Goal: Task Accomplishment & Management: Use online tool/utility

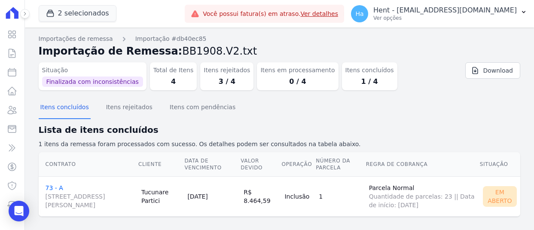
click at [90, 9] on button "2 selecionados" at bounding box center [78, 13] width 78 height 16
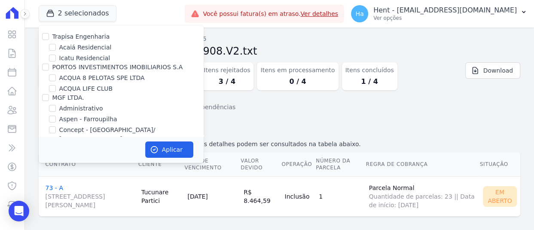
scroll to position [273, 0]
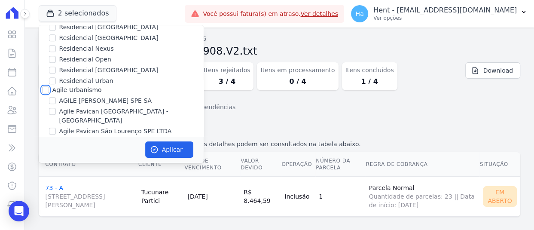
drag, startPoint x: 44, startPoint y: 77, endPoint x: 53, endPoint y: 85, distance: 12.2
click at [44, 86] on input "Agile Urbanismo" at bounding box center [45, 89] width 7 height 7
checkbox input "true"
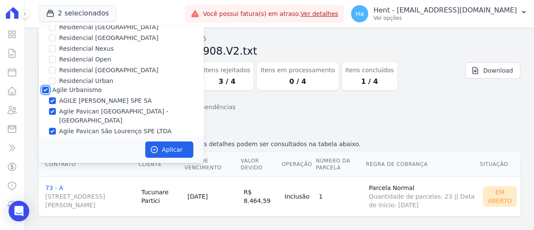
checkbox input "true"
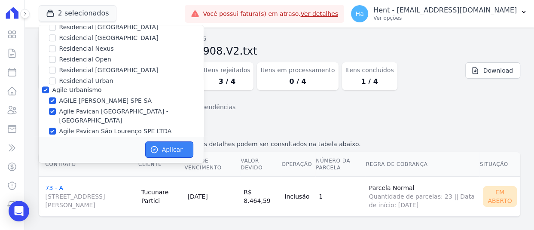
click at [174, 153] on button "Aplicar" at bounding box center [169, 149] width 48 height 16
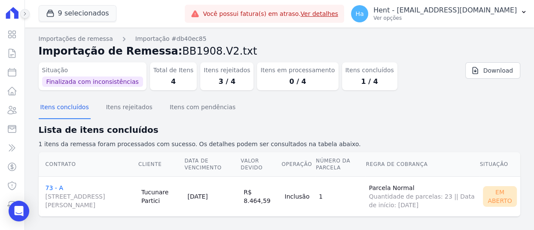
click at [25, 14] on icon at bounding box center [25, 13] width 2 height 3
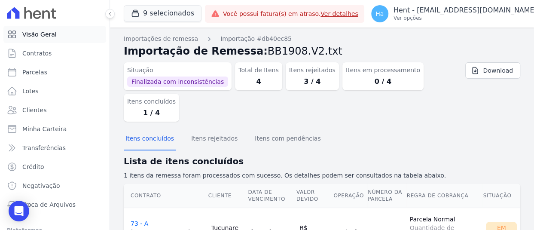
click at [41, 31] on span "Visão Geral" at bounding box center [39, 34] width 34 height 9
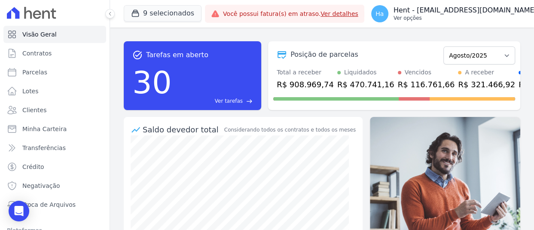
click at [476, 18] on p "Ver opções" at bounding box center [465, 18] width 143 height 7
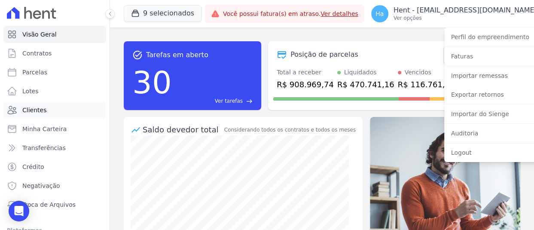
click at [40, 113] on span "Clientes" at bounding box center [34, 110] width 24 height 9
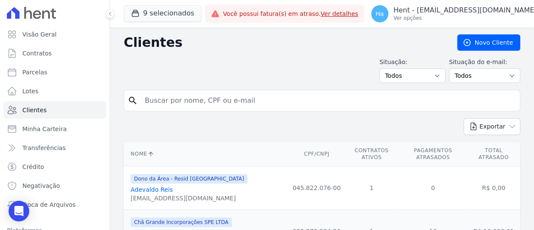
click at [223, 103] on input "search" at bounding box center [328, 100] width 377 height 17
paste input "Fabio Felipe Lopes"
type input "Fabio Felipe Lopes"
click at [149, 101] on input "Fabio Felipe Lopes" at bounding box center [328, 100] width 377 height 17
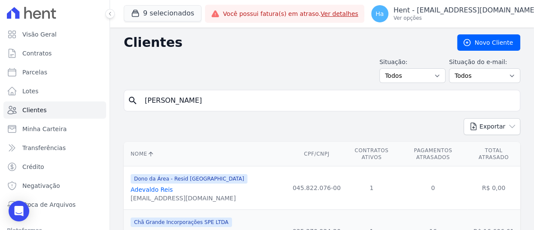
click at [273, 108] on input "Fabio Felipe Lopes" at bounding box center [328, 100] width 377 height 17
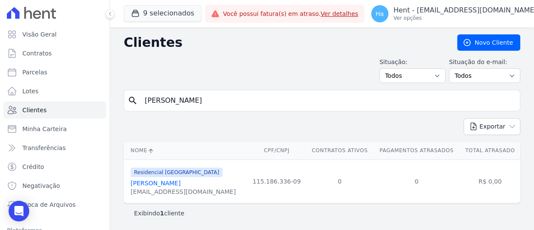
click at [150, 101] on input "Fabio Felipe Lopes" at bounding box center [328, 100] width 377 height 17
click at [159, 180] on link "Fabio Felipe Lopes" at bounding box center [156, 183] width 50 height 7
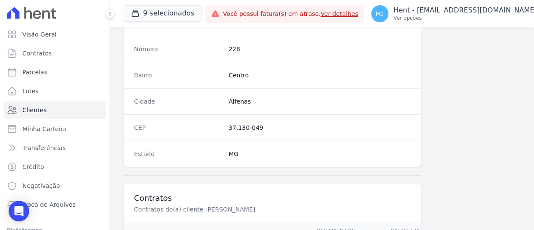
scroll to position [580, 0]
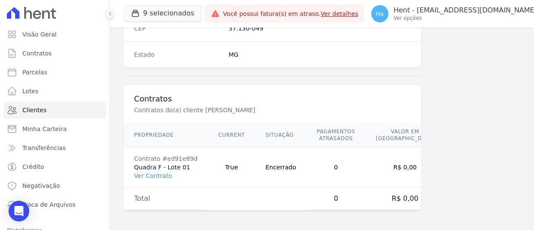
drag, startPoint x: 155, startPoint y: 168, endPoint x: 150, endPoint y: 172, distance: 6.4
click at [155, 168] on td "Contrato #ed91e89d Quadra F - Lote 01 Ver Contrato" at bounding box center [166, 167] width 84 height 40
click at [150, 172] on link "Ver Contrato" at bounding box center [153, 175] width 38 height 7
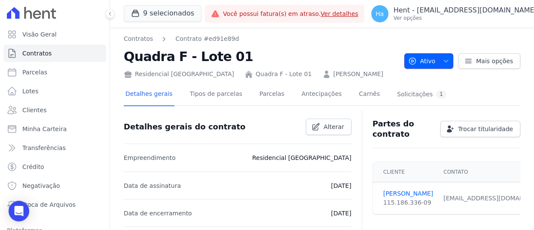
click at [443, 60] on icon "button" at bounding box center [446, 61] width 7 height 7
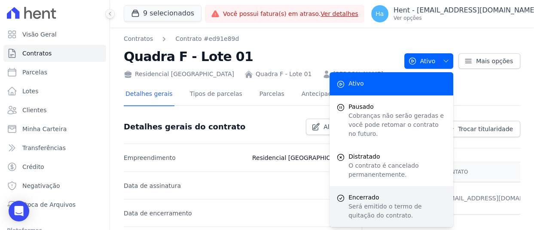
click at [388, 202] on p "Será emitido o termo de quitação do contrato." at bounding box center [397, 211] width 98 height 18
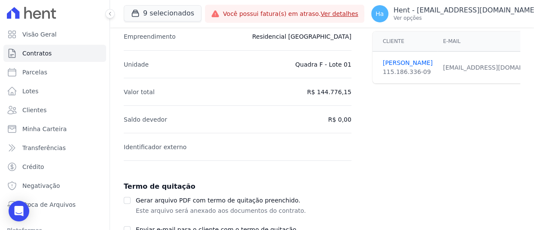
scroll to position [176, 0]
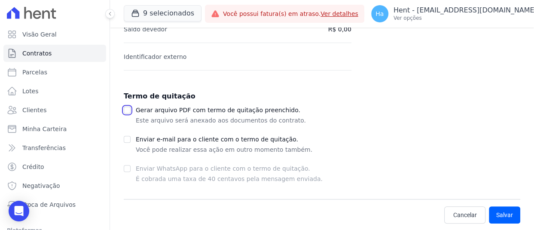
click at [129, 107] on input "checkbox" at bounding box center [127, 110] width 7 height 7
checkbox input "true"
click at [493, 214] on button "Salvar" at bounding box center [504, 214] width 31 height 17
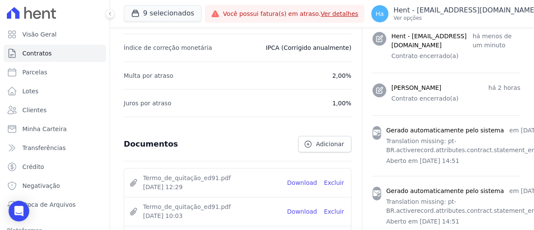
scroll to position [473, 0]
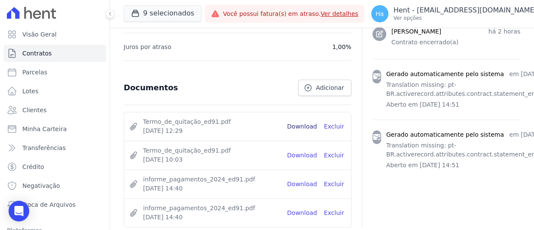
click at [300, 122] on link "Download" at bounding box center [302, 126] width 30 height 9
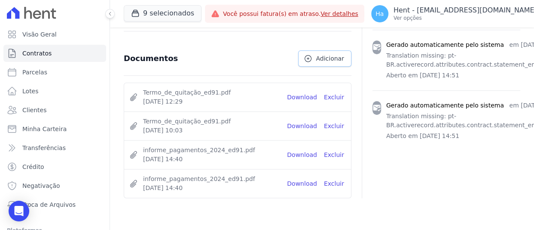
scroll to position [443, 0]
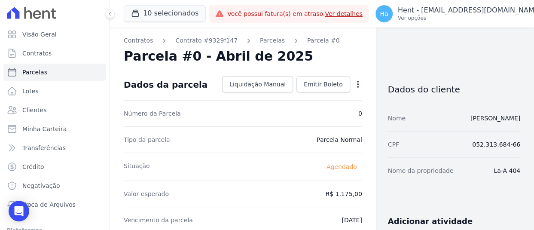
drag, startPoint x: 485, startPoint y: 171, endPoint x: 515, endPoint y: 171, distance: 30.1
copy dd "La-A 404"
click at [164, 17] on button "10 selecionados" at bounding box center [165, 13] width 82 height 16
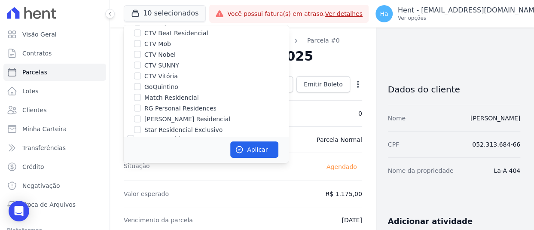
scroll to position [1100, 0]
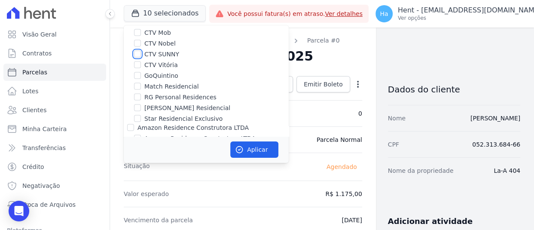
click at [137, 51] on input "CTV SUNNY" at bounding box center [137, 54] width 7 height 7
checkbox input "true"
click at [137, 72] on input "GoQuintino" at bounding box center [137, 75] width 7 height 7
checkbox input "true"
click at [259, 149] on button "Aplicar" at bounding box center [254, 149] width 48 height 16
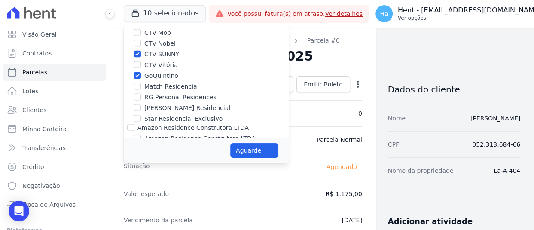
click at [464, 19] on p "Ver opções" at bounding box center [469, 18] width 143 height 7
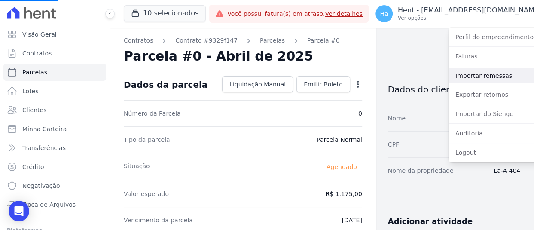
click at [494, 79] on link "Importar remessas" at bounding box center [504, 75] width 110 height 15
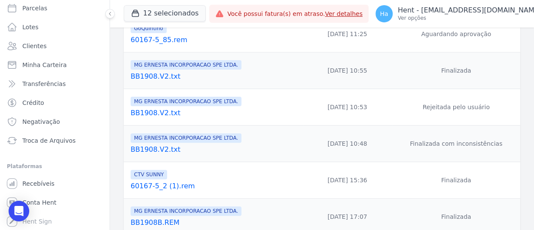
scroll to position [172, 0]
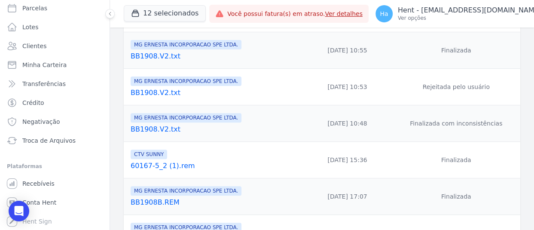
click at [153, 165] on link "60167-5_2 (1).rem" at bounding box center [215, 166] width 169 height 10
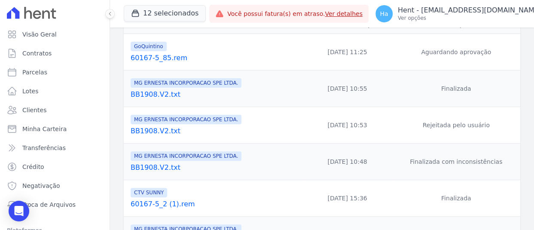
scroll to position [43, 0]
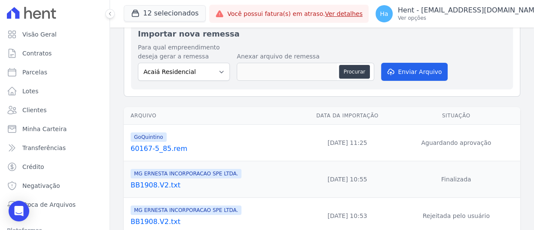
click at [152, 147] on link "60167-5_85.rem" at bounding box center [215, 148] width 169 height 10
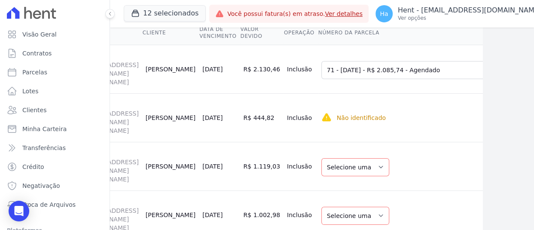
scroll to position [172, 81]
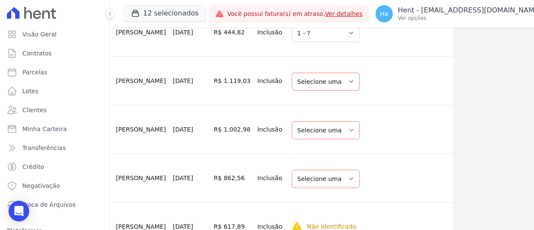
scroll to position [258, 81]
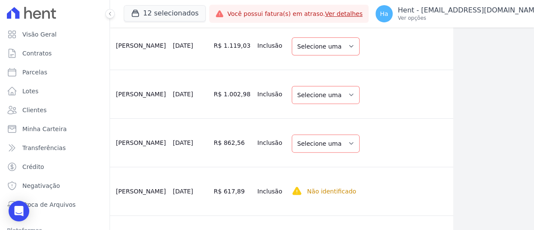
select select "1"
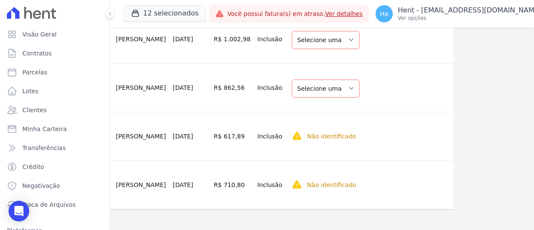
scroll to position [430, 81]
select select "1"
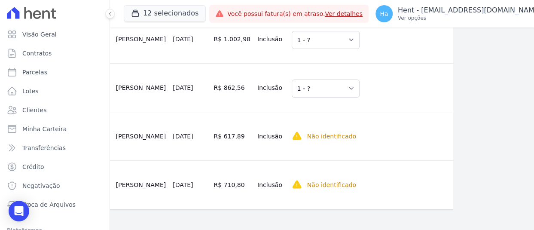
scroll to position [559, 81]
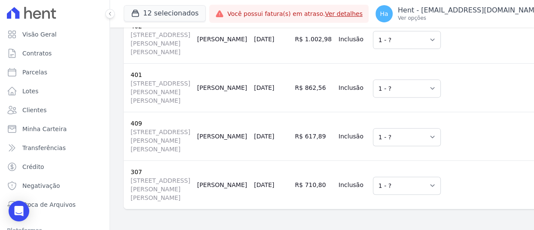
scroll to position [594, 0]
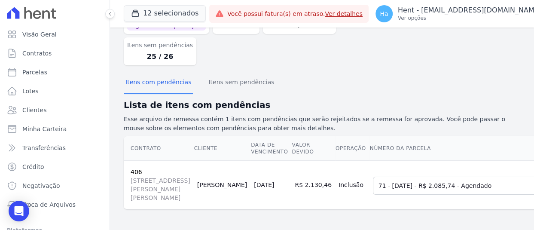
scroll to position [97, 0]
drag, startPoint x: 452, startPoint y: 15, endPoint x: 440, endPoint y: 65, distance: 52.0
click at [440, 65] on div "12 selecionados Trapisa Engenharia Acaiá Residencial Icatu Residencial PORTO5 I…" at bounding box center [322, 115] width 424 height 230
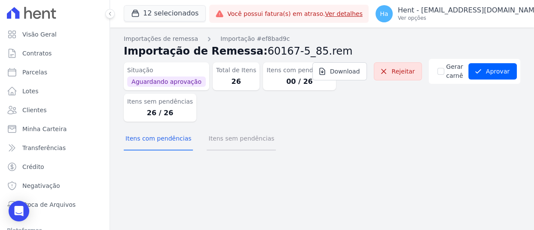
click at [249, 140] on button "Itens sem pendências" at bounding box center [241, 139] width 69 height 22
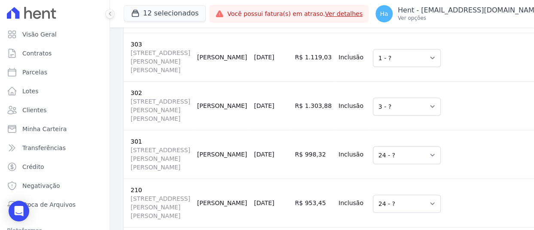
scroll to position [601, 0]
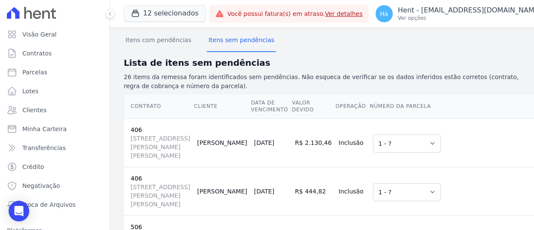
scroll to position [0, 0]
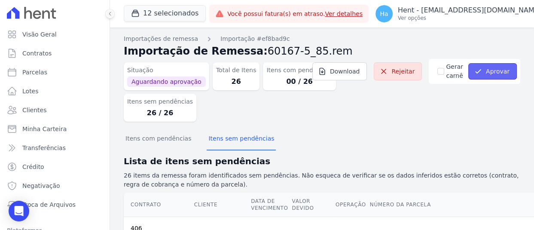
click at [486, 76] on button "Aprovar" at bounding box center [492, 71] width 49 height 16
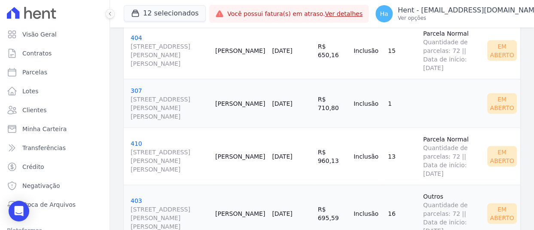
scroll to position [1260, 0]
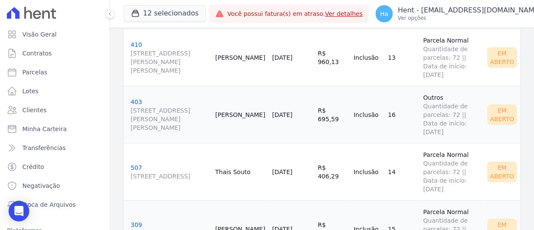
click at [164, 3] on div "12 selecionados Trapisa Engenharia Acaiá Residencial Icatu Residencial PORTO5 I…" at bounding box center [165, 14] width 82 height 28
click at [164, 11] on button "12 selecionados" at bounding box center [165, 13] width 82 height 16
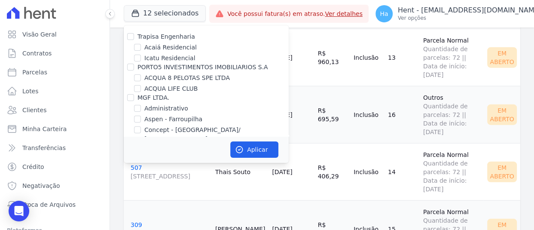
scroll to position [1111, 0]
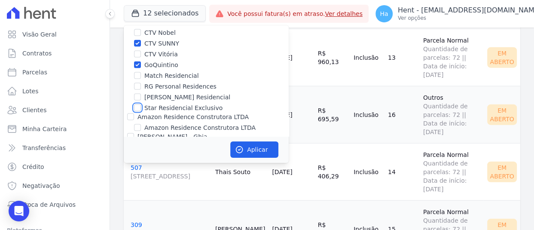
click at [137, 104] on input "Star Residencial Exclusivo" at bounding box center [137, 107] width 7 height 7
checkbox input "true"
click at [256, 145] on button "Aplicar" at bounding box center [254, 149] width 48 height 16
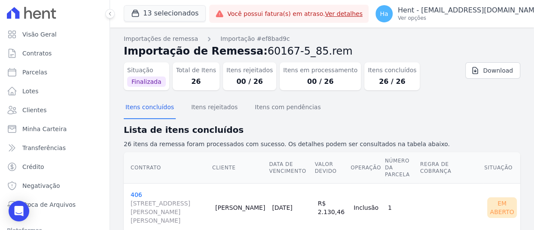
click at [474, 17] on p "Ver opções" at bounding box center [469, 18] width 143 height 7
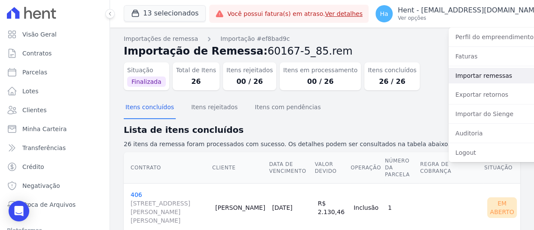
click at [463, 78] on link "Importar remessas" at bounding box center [504, 75] width 110 height 15
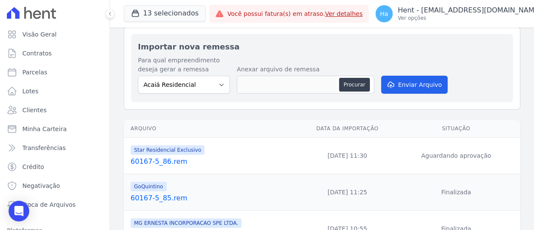
scroll to position [86, 0]
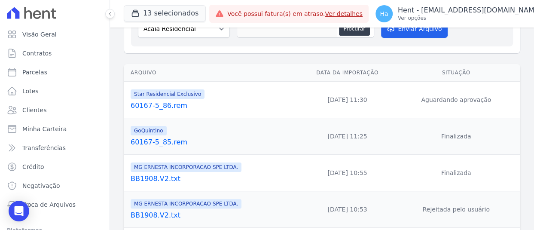
click at [171, 107] on link "60167-5_86.rem" at bounding box center [215, 106] width 169 height 10
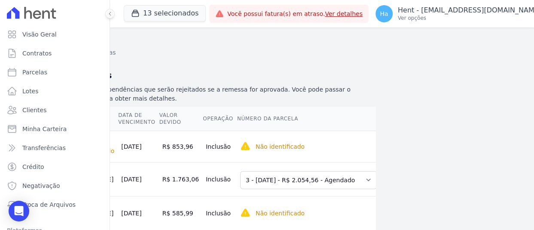
scroll to position [86, 159]
click at [333, 180] on select "Selecione uma 1 - 10/06/2023 - R$ 2.970,52 - Agendado 3 - 10/09/2025 - R$ 2.054…" at bounding box center [308, 180] width 137 height 18
click at [111, 15] on icon at bounding box center [109, 13] width 5 height 5
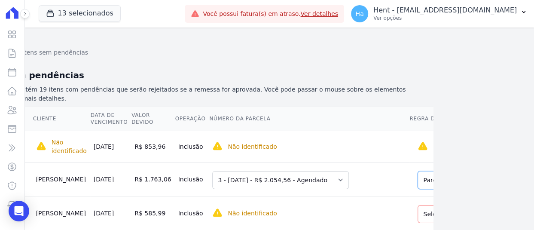
click at [418, 171] on select "Selecione uma Nova Parcela Avulsa Parcela Avulsa Existente Outros (1 X R$ 3.740…" at bounding box center [489, 180] width 143 height 18
click at [409, 196] on td "Selecione uma Nova Parcela Avulsa Parcela Avulsa Existente Outros (1 X R$ 21.00…" at bounding box center [487, 213] width 156 height 34
click at [418, 205] on select "Selecione uma Nova Parcela Avulsa Parcela Avulsa Existente Outros (1 X R$ 21.00…" at bounding box center [489, 214] width 143 height 18
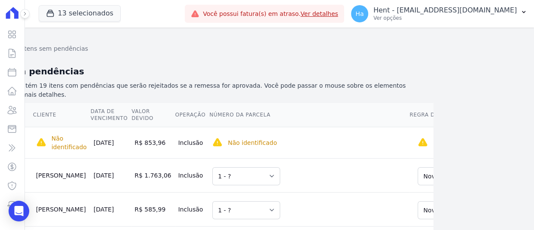
select select "1"
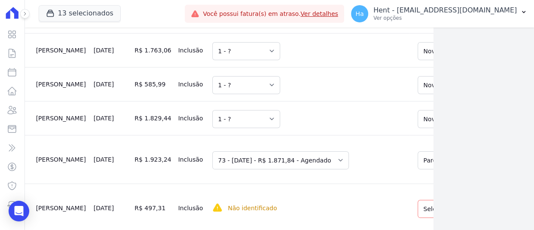
scroll to position [219, 101]
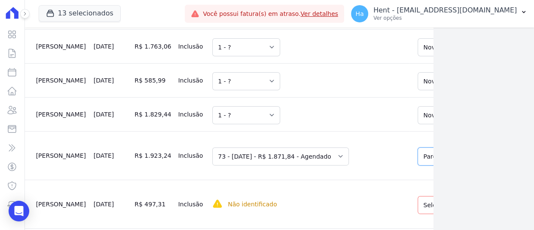
click at [418, 147] on select "Selecione uma Nova Parcela Avulsa Parcela Avulsa Existente Parcela Normal (4 X …" at bounding box center [489, 156] width 143 height 18
click at [418, 196] on select "Selecione uma Nova Parcela Avulsa Parcela Avulsa Existente Parcela Normal (4 X …" at bounding box center [489, 205] width 143 height 18
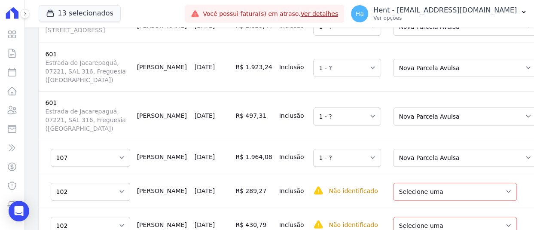
scroll to position [308, 0]
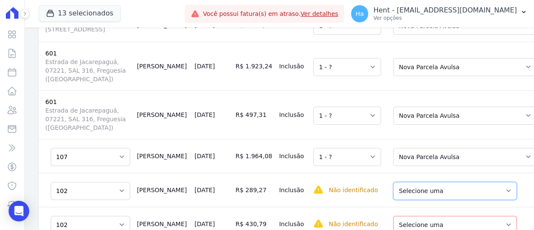
click at [464, 182] on select "Selecione uma Nova Parcela Avulsa Parcela Avulsa Existente Parcela Normal (3 X …" at bounding box center [455, 191] width 124 height 18
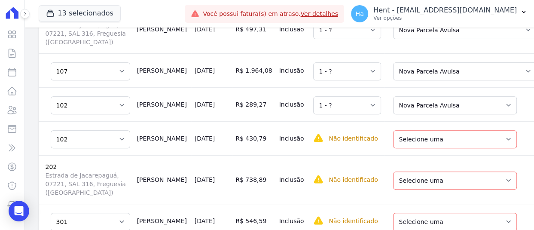
scroll to position [394, 0]
click at [444, 130] on select "Selecione uma Nova Parcela Avulsa Parcela Avulsa Existente Parcela Normal (3 X …" at bounding box center [455, 139] width 124 height 18
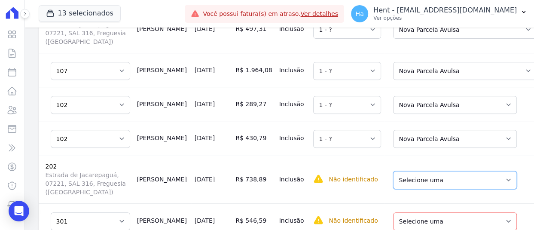
click at [440, 171] on select "Selecione uma Nova Parcela Avulsa Parcela Avulsa Existente Parcela Normal (3 X …" at bounding box center [455, 180] width 124 height 18
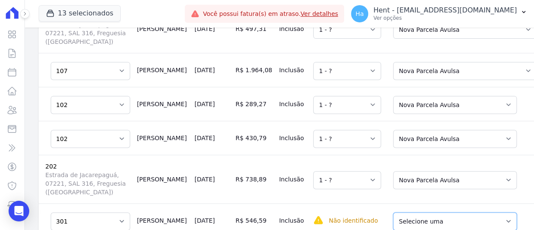
click at [428, 212] on select "Selecione uma Nova Parcela Avulsa Parcela Avulsa Existente Parcela Normal (3 X …" at bounding box center [455, 221] width 124 height 18
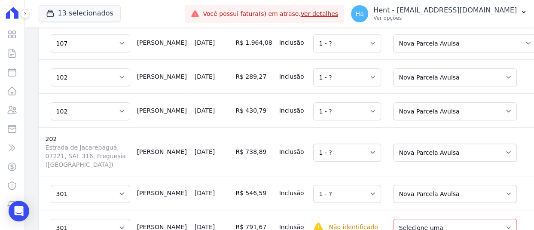
scroll to position [437, 0]
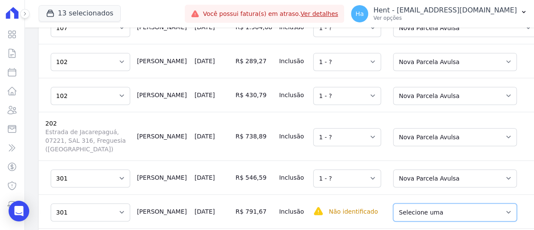
click at [425, 203] on select "Selecione uma Nova Parcela Avulsa Parcela Avulsa Existente Parcela Normal (3 X …" at bounding box center [455, 212] width 124 height 18
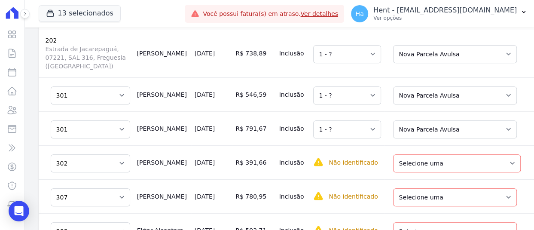
scroll to position [523, 0]
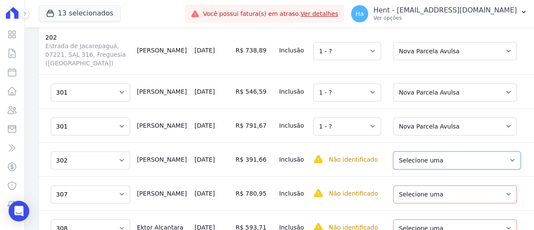
click at [429, 151] on select "Selecione uma Nova Parcela Avulsa Parcela Avulsa Existente Parcela Normal (3 X …" at bounding box center [457, 160] width 128 height 18
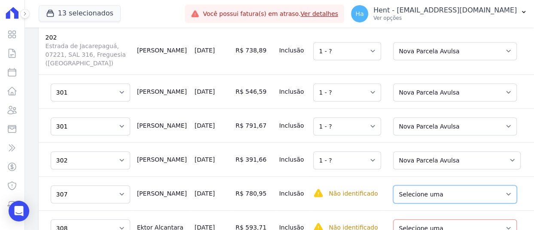
click at [436, 185] on select "Selecione uma Nova Parcela Avulsa Parcela Avulsa Existente Parcela Normal (3 X …" at bounding box center [455, 194] width 124 height 18
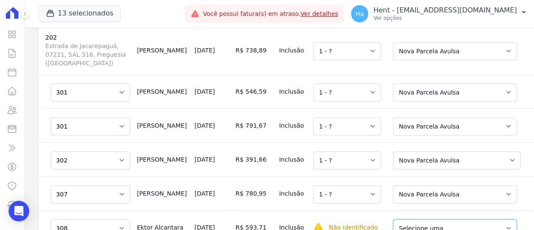
click at [418, 219] on select "Selecione uma Nova Parcela Avulsa Parcela Avulsa Existente Parcela Normal (3 X …" at bounding box center [455, 228] width 124 height 18
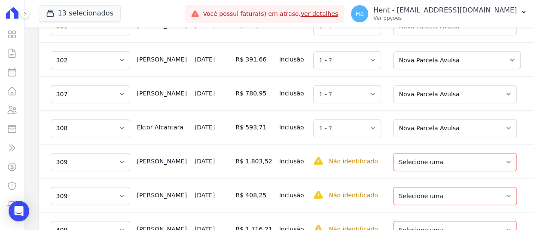
scroll to position [652, 0]
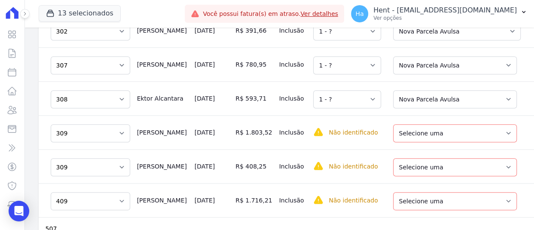
click at [433, 119] on td "Selecione uma Nova Parcela Avulsa Parcela Avulsa Existente Parcela Normal (3 X …" at bounding box center [463, 132] width 156 height 34
drag, startPoint x: 433, startPoint y: 112, endPoint x: 432, endPoint y: 116, distance: 4.3
click at [433, 124] on select "Selecione uma Nova Parcela Avulsa Parcela Avulsa Existente Parcela Normal (3 X …" at bounding box center [455, 133] width 124 height 18
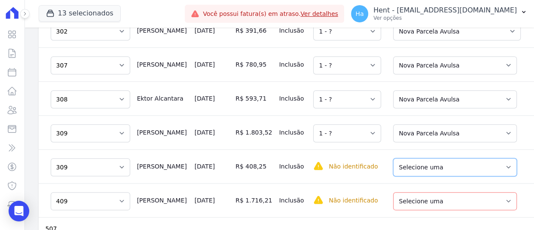
click at [424, 158] on select "Selecione uma Nova Parcela Avulsa Parcela Avulsa Existente Parcela Normal (3 X …" at bounding box center [455, 167] width 124 height 18
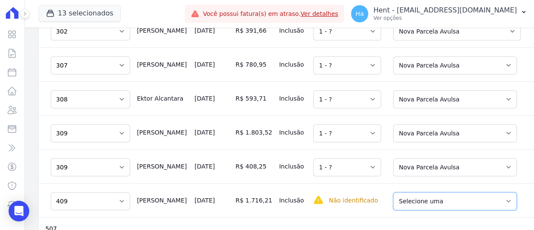
click at [416, 192] on select "Selecione uma Nova Parcela Avulsa Parcela Avulsa Existente Parcela Normal (1 X …" at bounding box center [455, 201] width 124 height 18
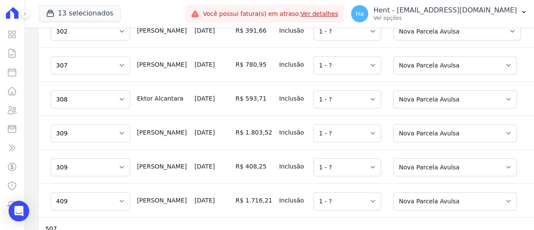
scroll to position [695, 0]
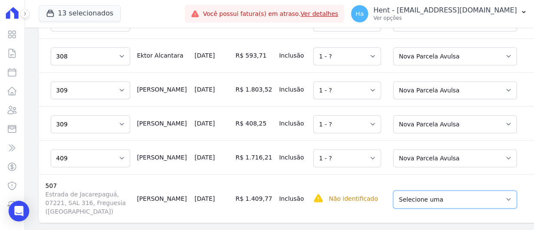
click at [426, 190] on select "Selecione uma Nova Parcela Avulsa Parcela Avulsa Existente Parcela Normal (3 X …" at bounding box center [455, 199] width 124 height 18
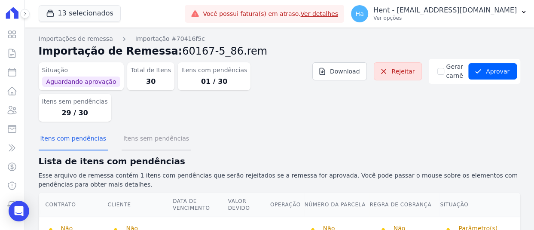
click at [145, 128] on button "Itens sem pendências" at bounding box center [156, 139] width 69 height 22
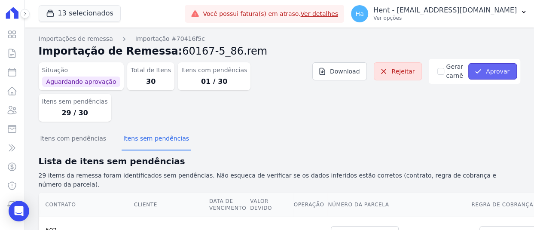
click at [493, 72] on button "Aprovar" at bounding box center [492, 71] width 49 height 16
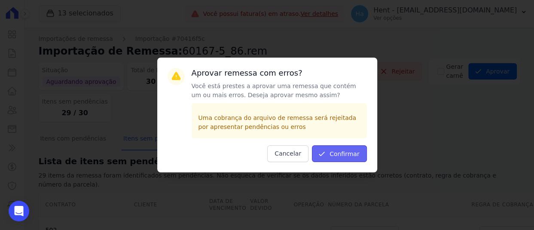
click at [353, 156] on button "Confirmar" at bounding box center [339, 153] width 55 height 17
